Goal: Information Seeking & Learning: Learn about a topic

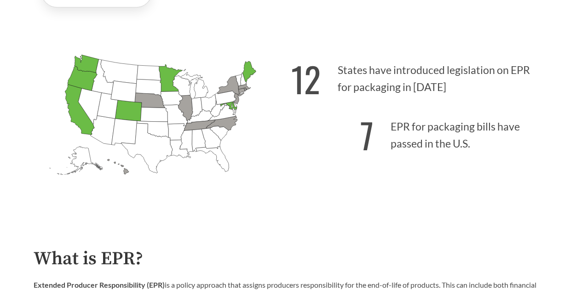
scroll to position [232, 0]
click at [149, 102] on icon "[US_STATE] Introduced: 1" at bounding box center [149, 99] width 30 height 15
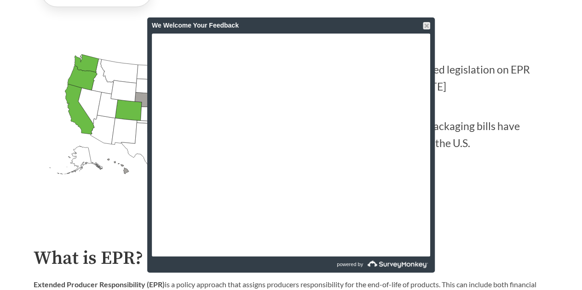
click at [117, 207] on icon "[US_STATE] Introduced: [US_STATE] Introduced: [US_STATE] Introduced: [US_STATE]…" at bounding box center [163, 127] width 258 height 161
click at [423, 23] on div at bounding box center [426, 25] width 7 height 7
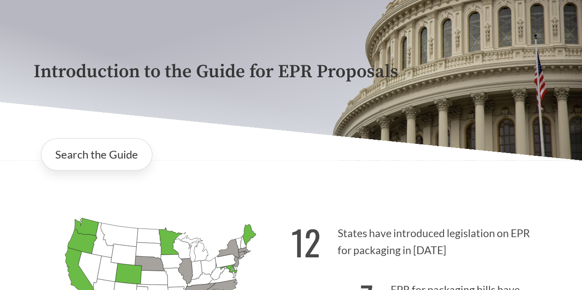
scroll to position [0, 0]
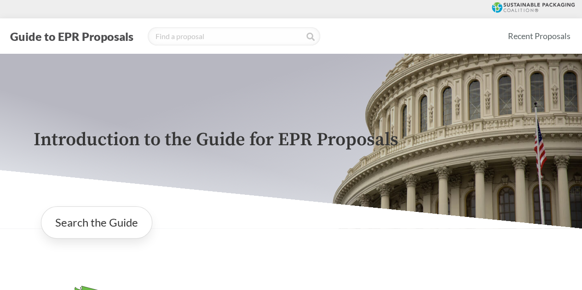
click at [65, 37] on button "Guide to EPR Proposals" at bounding box center [71, 36] width 129 height 15
click at [94, 40] on button "Guide to EPR Proposals" at bounding box center [71, 36] width 129 height 15
click at [521, 6] on icon at bounding box center [538, 7] width 71 height 9
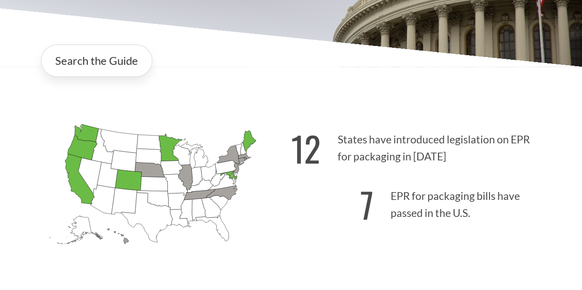
scroll to position [178, 0]
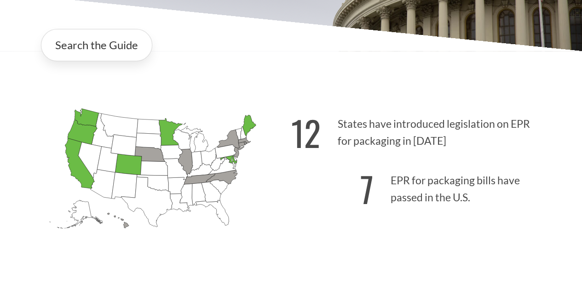
click at [157, 143] on icon "[US_STATE] Introduced:" at bounding box center [147, 141] width 25 height 17
click at [227, 140] on icon "[US_STATE] Introduced: 3" at bounding box center [230, 140] width 27 height 21
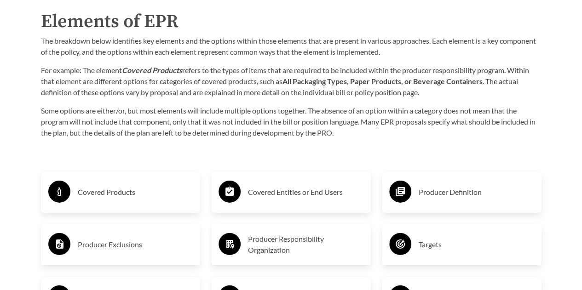
scroll to position [1354, 0]
